Goal: Check status: Check status

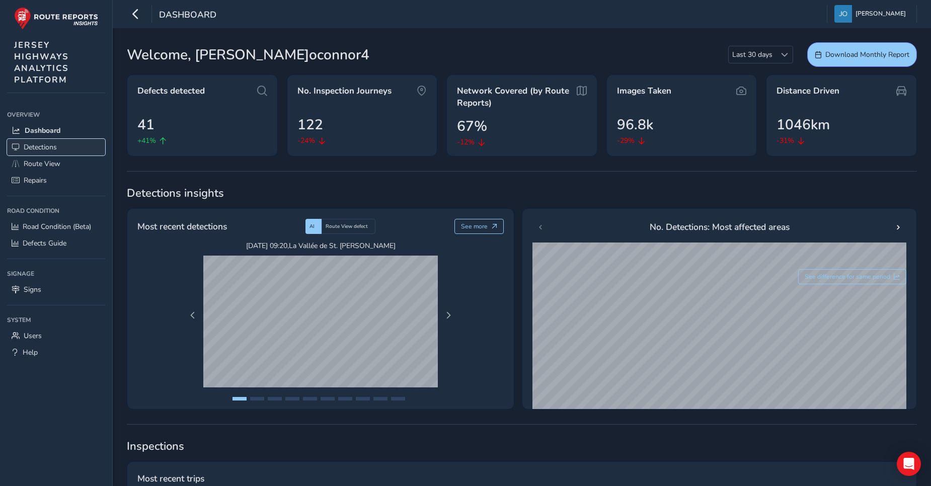
click at [44, 145] on span "Detections" at bounding box center [40, 147] width 33 height 10
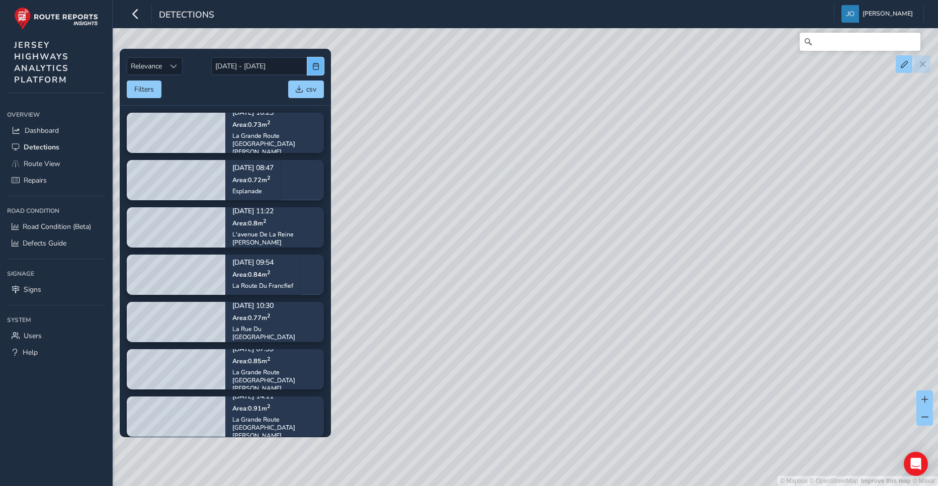
click at [318, 67] on span "button" at bounding box center [315, 66] width 7 height 7
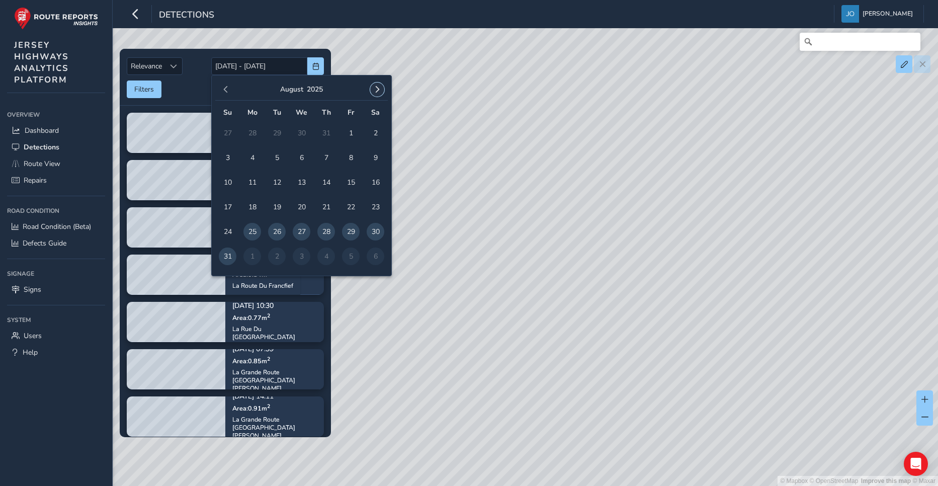
click at [375, 86] on button "button" at bounding box center [377, 89] width 14 height 14
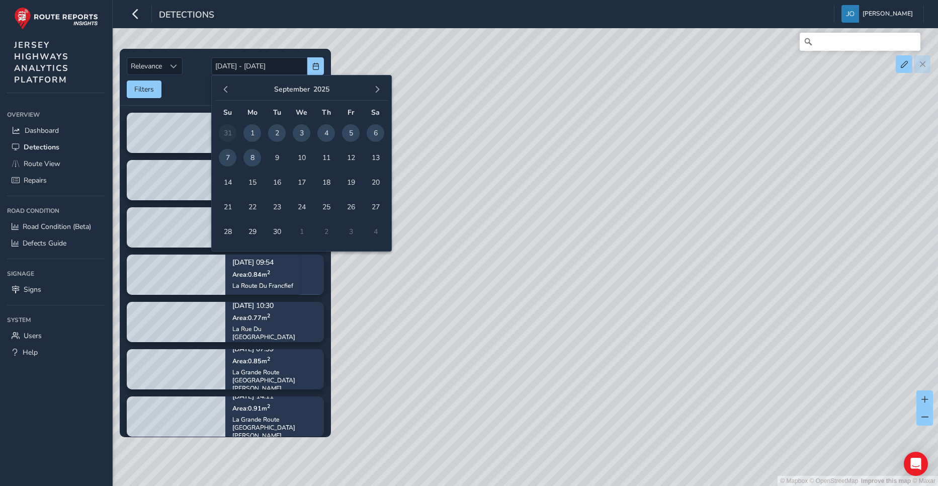
click at [255, 156] on span "8" at bounding box center [252, 158] width 18 height 18
type input "08/09/2025"
click at [255, 156] on span "8" at bounding box center [252, 158] width 18 height 18
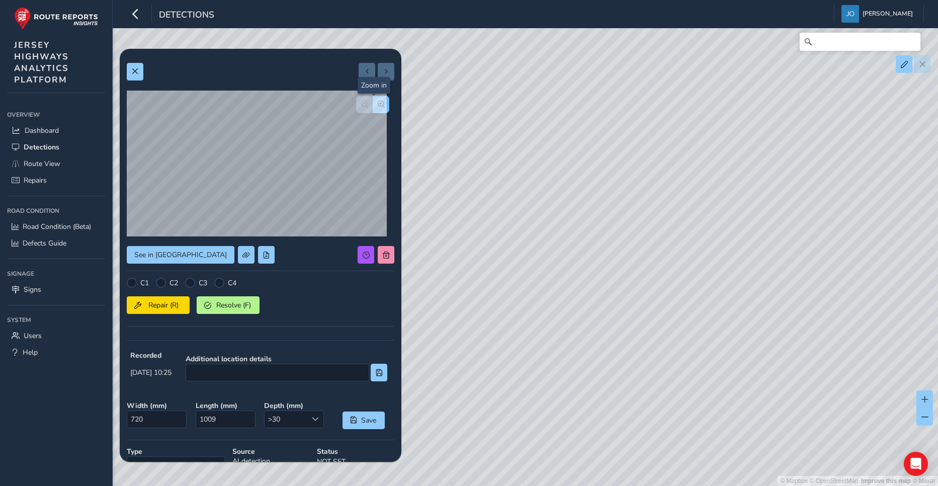
click at [373, 108] on button "button" at bounding box center [381, 105] width 17 height 18
click at [361, 105] on span "button" at bounding box center [364, 104] width 7 height 7
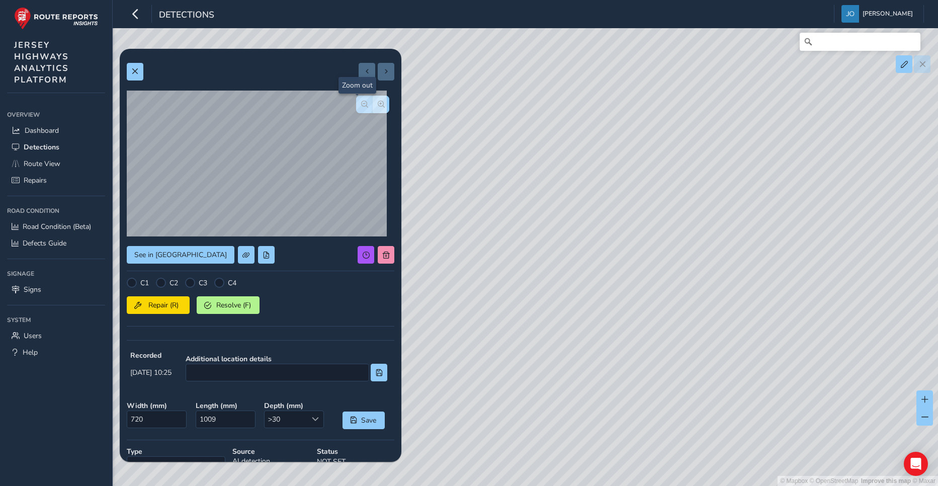
click at [361, 105] on span "button" at bounding box center [364, 104] width 7 height 7
click at [356, 105] on div at bounding box center [372, 105] width 33 height 18
click at [183, 255] on span "See in Route View" at bounding box center [180, 255] width 93 height 10
